Goal: Transaction & Acquisition: Purchase product/service

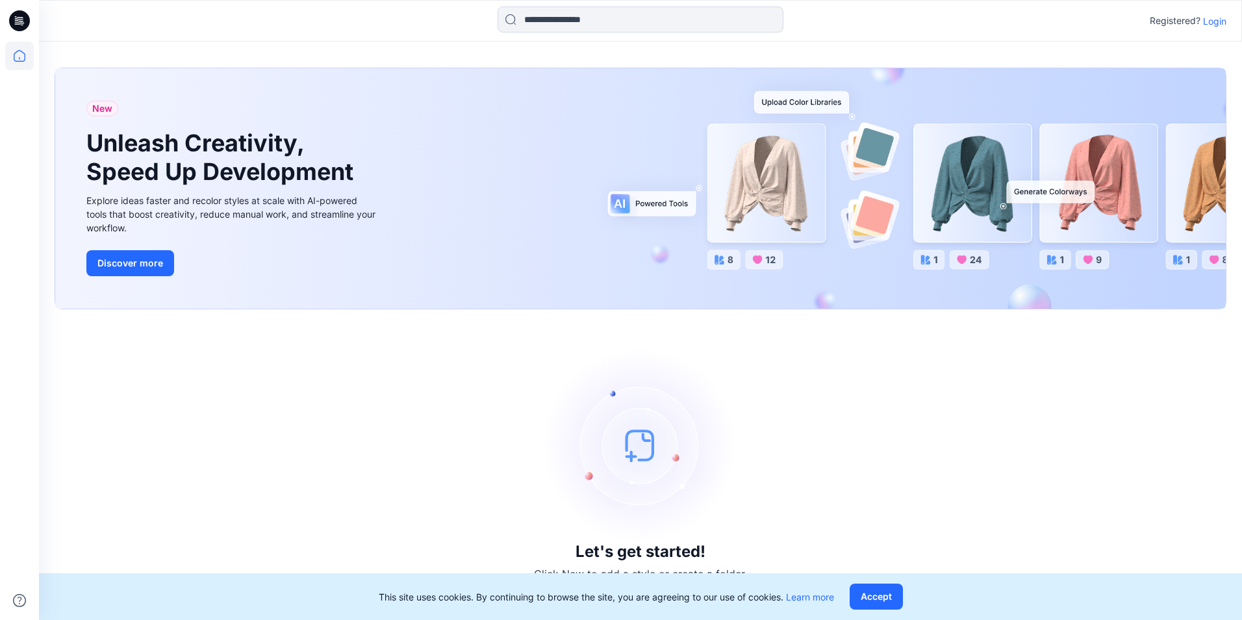
click at [1214, 23] on p "Login" at bounding box center [1214, 21] width 23 height 14
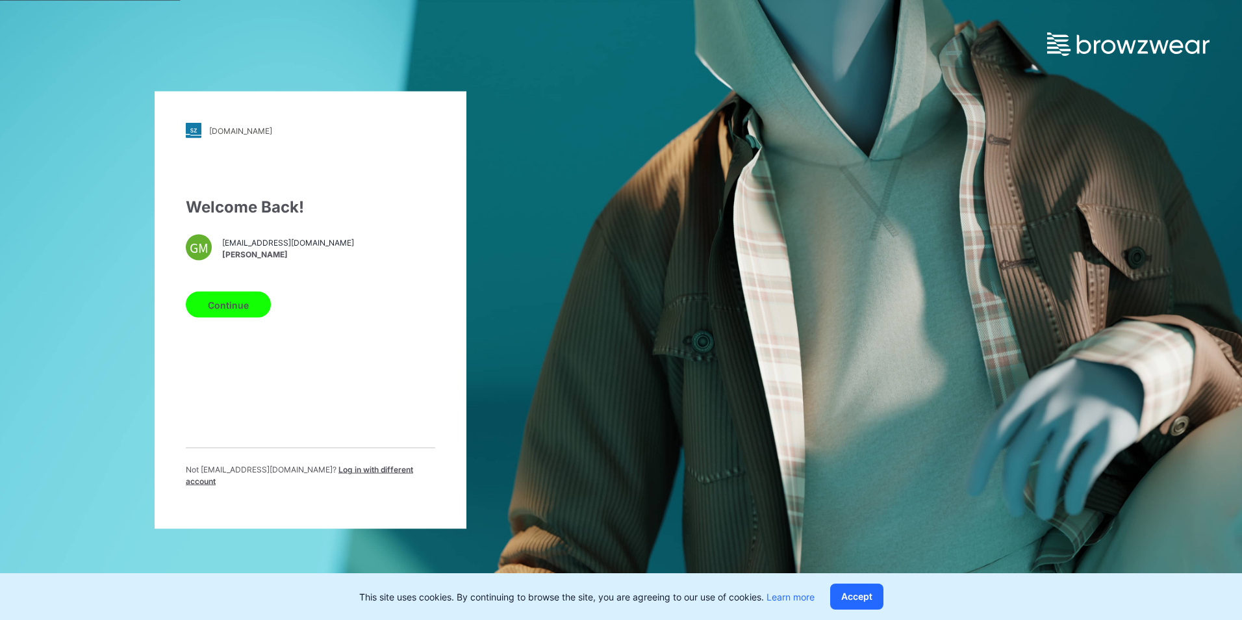
click at [231, 308] on button "Continue" at bounding box center [228, 305] width 85 height 26
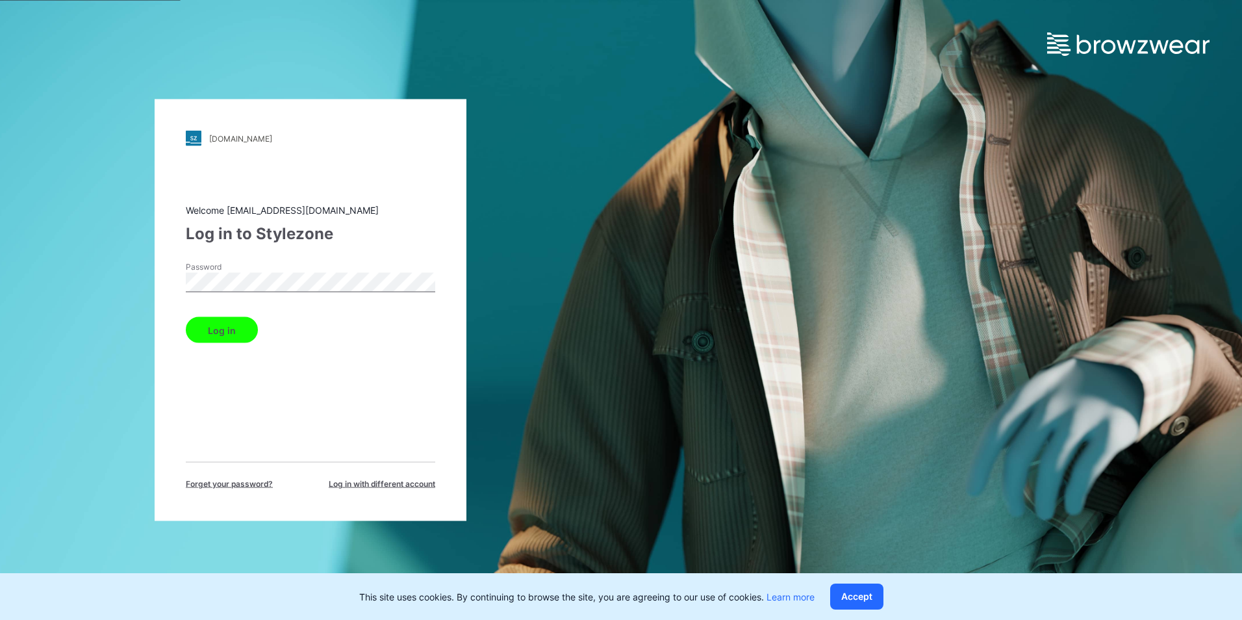
click at [186, 317] on button "Log in" at bounding box center [222, 330] width 72 height 26
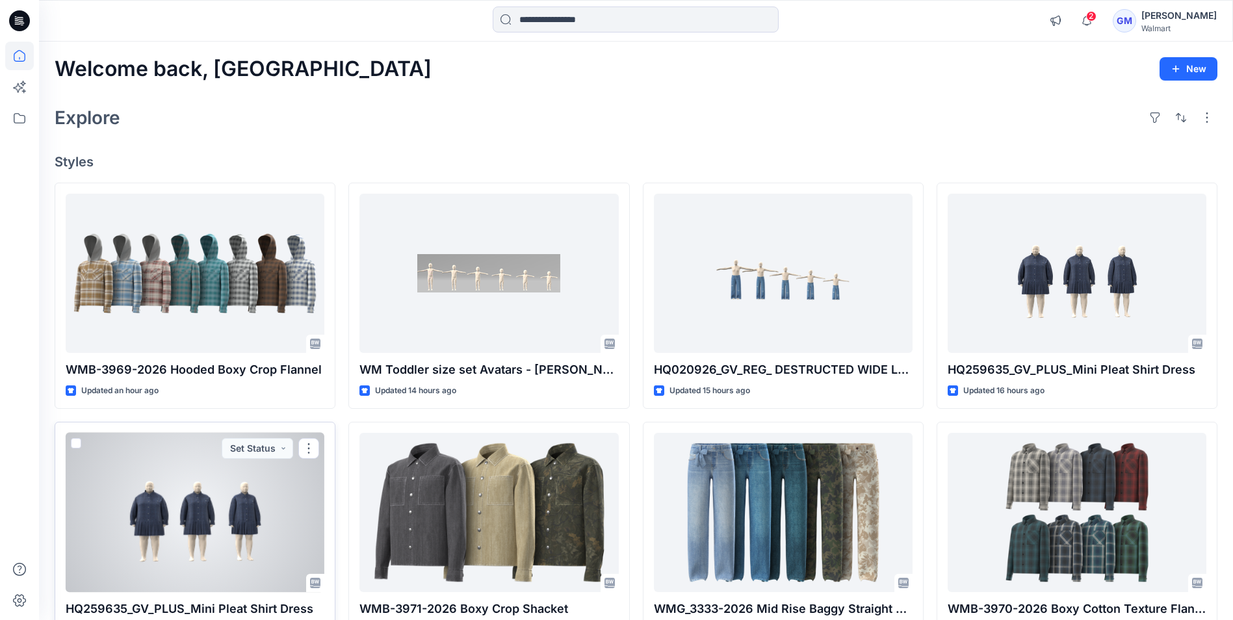
click at [196, 522] on div at bounding box center [195, 512] width 259 height 159
